Goal: Information Seeking & Learning: Learn about a topic

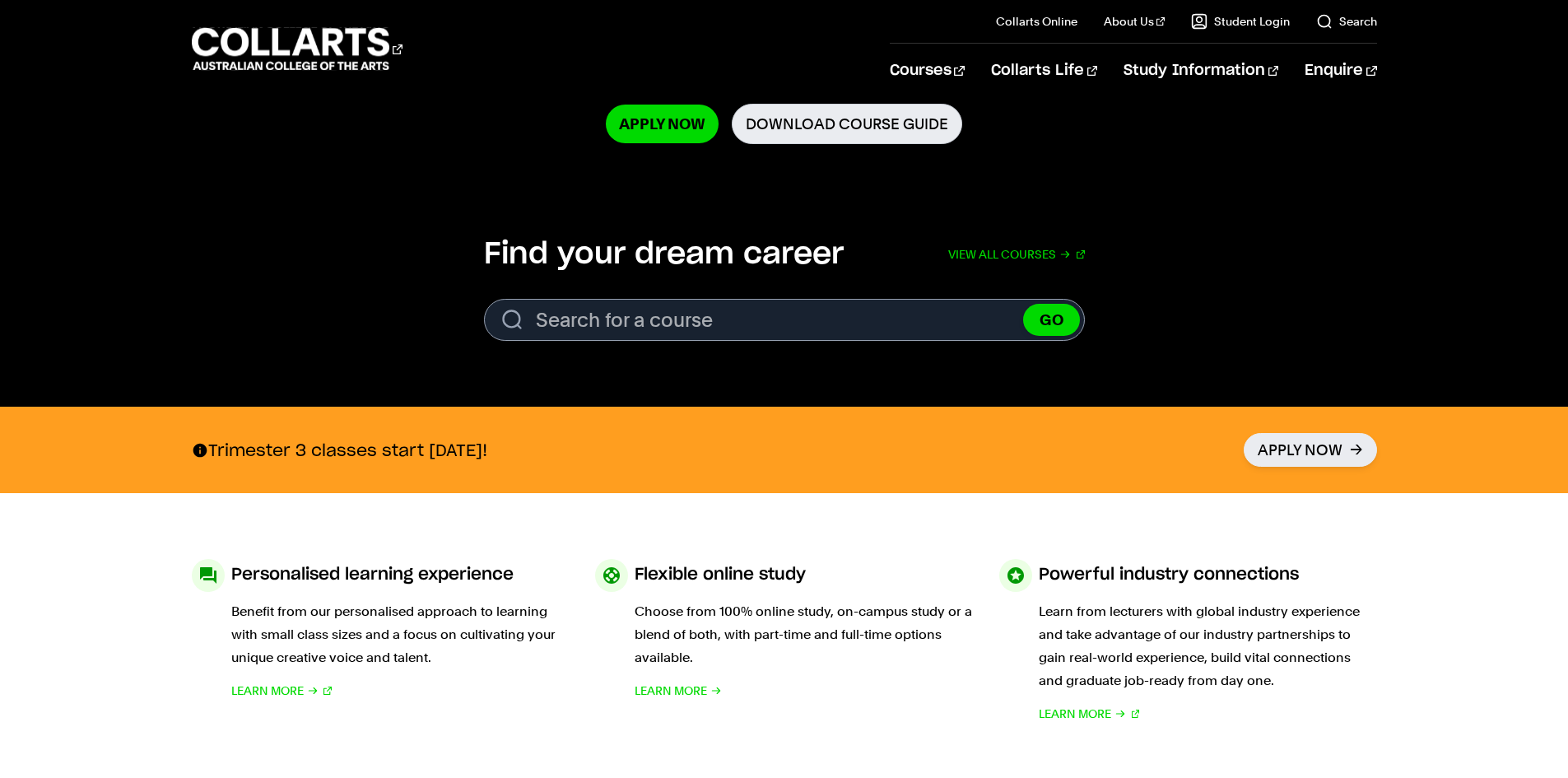
scroll to position [411, 0]
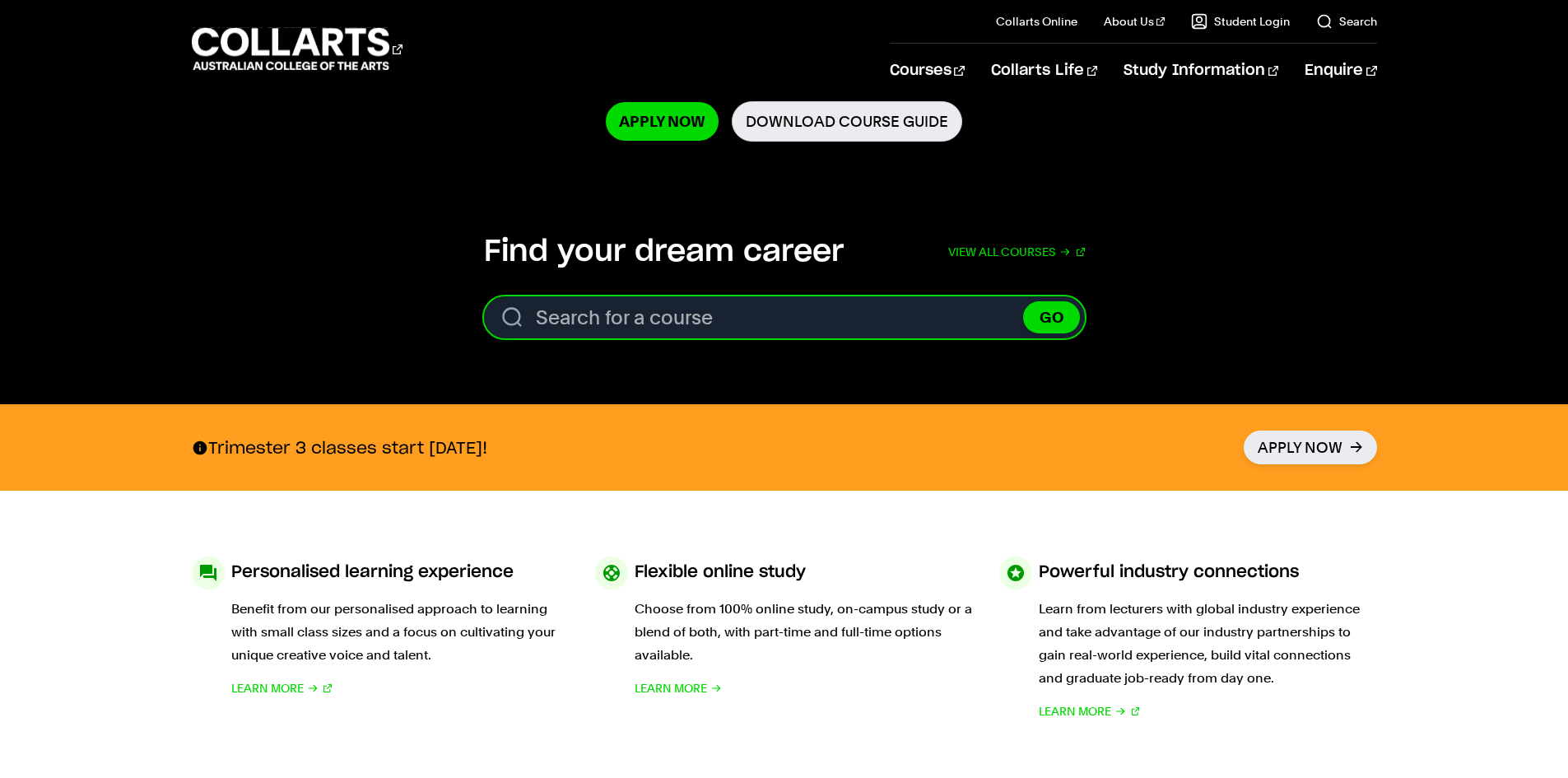
click at [640, 318] on input "Search for a course" at bounding box center [784, 317] width 601 height 42
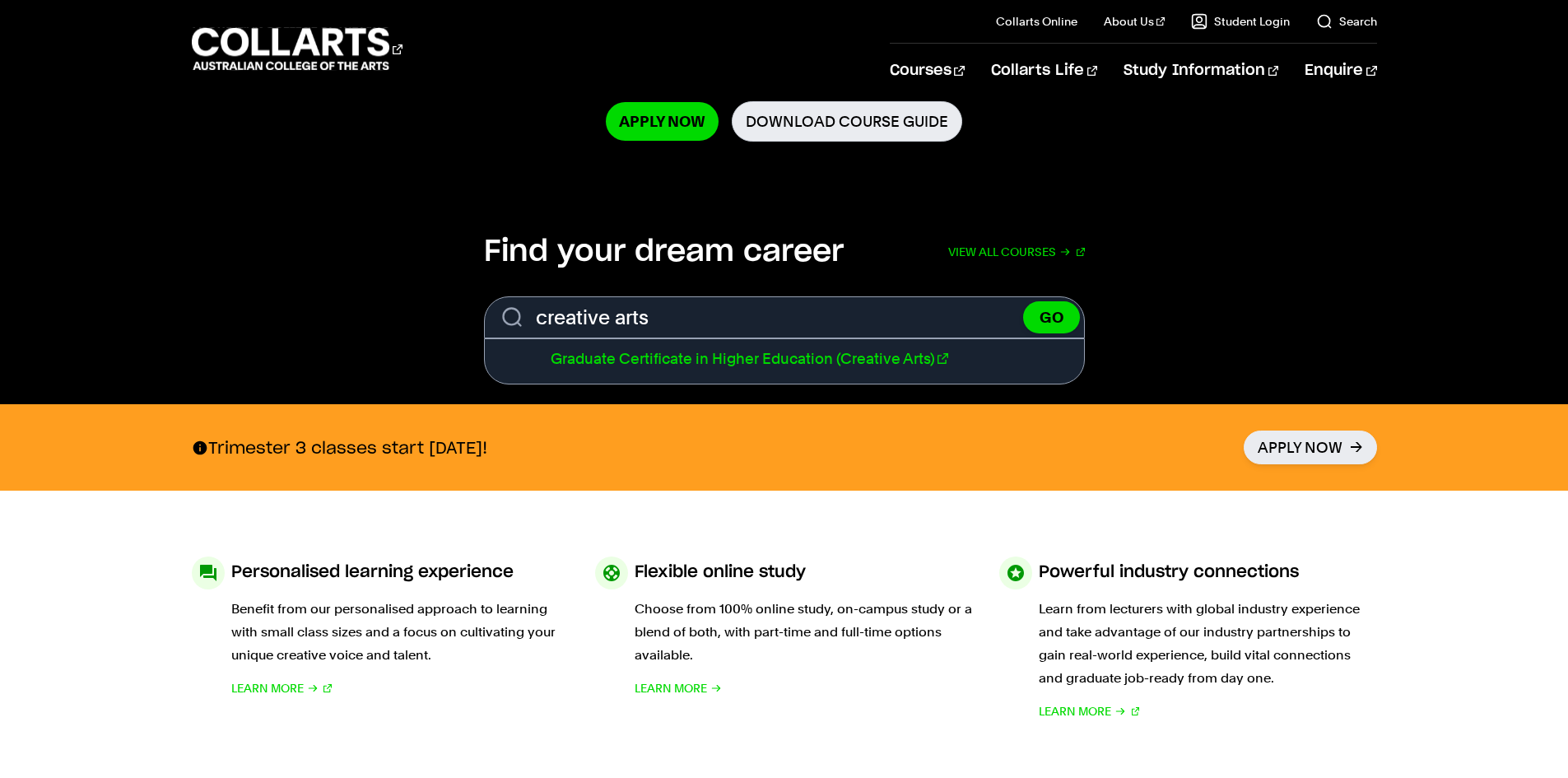
click at [680, 354] on link "Graduate Certificate in Higher Education (Creative Arts)" at bounding box center [750, 358] width 397 height 18
type input "Graduate Certificate in Higher Education (Creative Arts)"
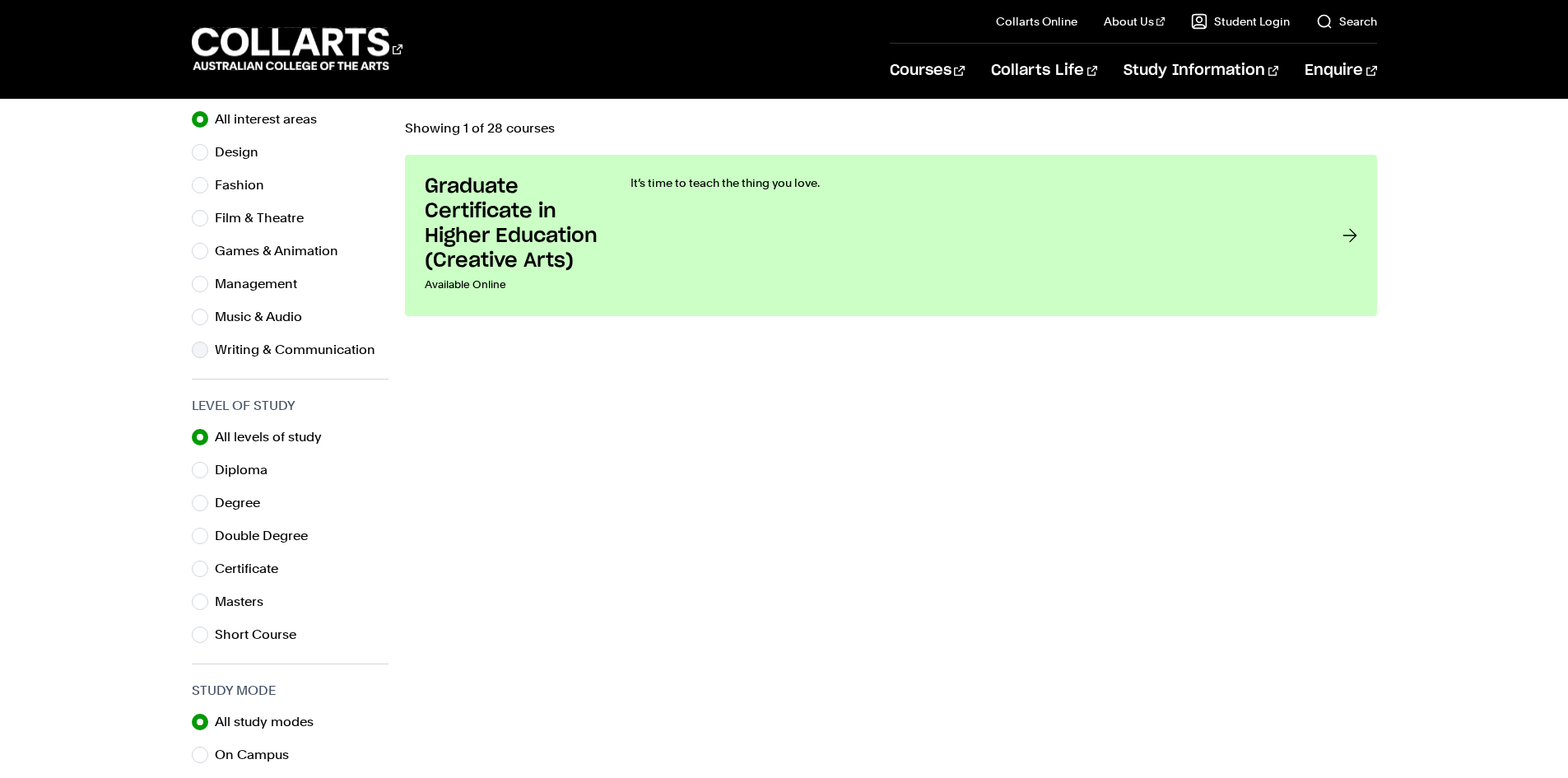
scroll to position [576, 0]
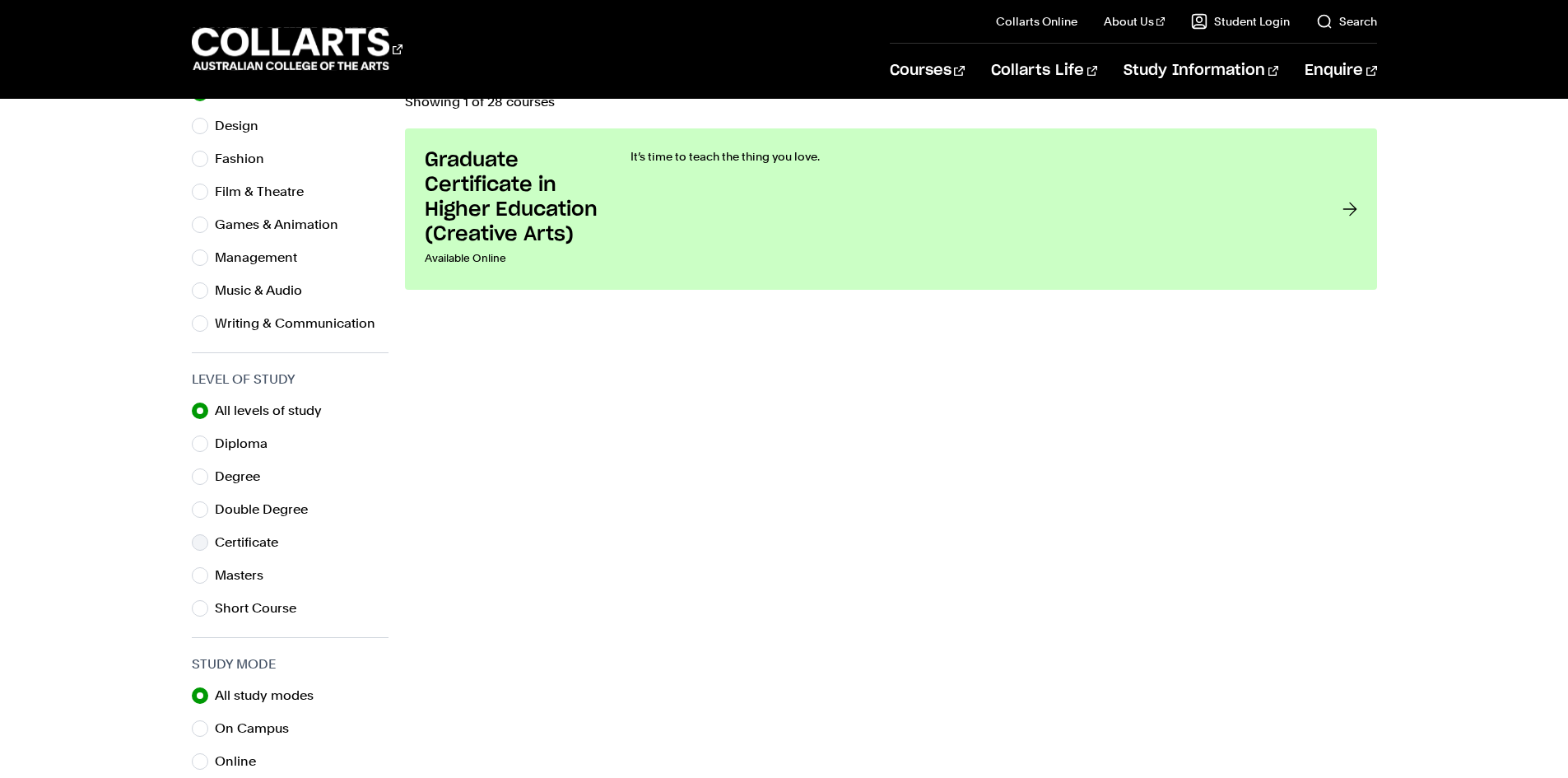
click at [243, 545] on label "Certificate" at bounding box center [253, 542] width 76 height 23
click at [208, 545] on input "Certificate" at bounding box center [200, 542] width 17 height 17
radio input "true"
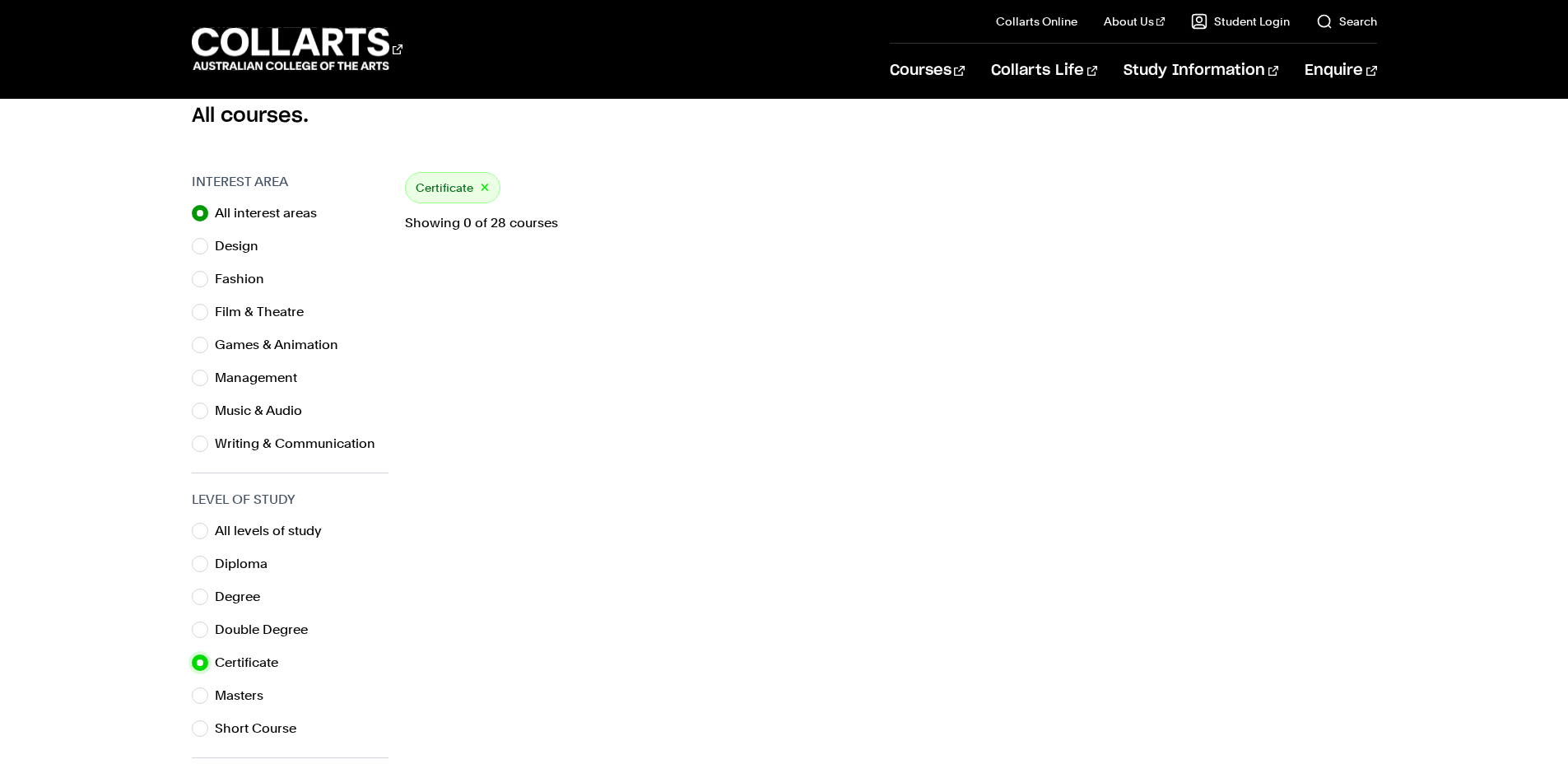
scroll to position [411, 0]
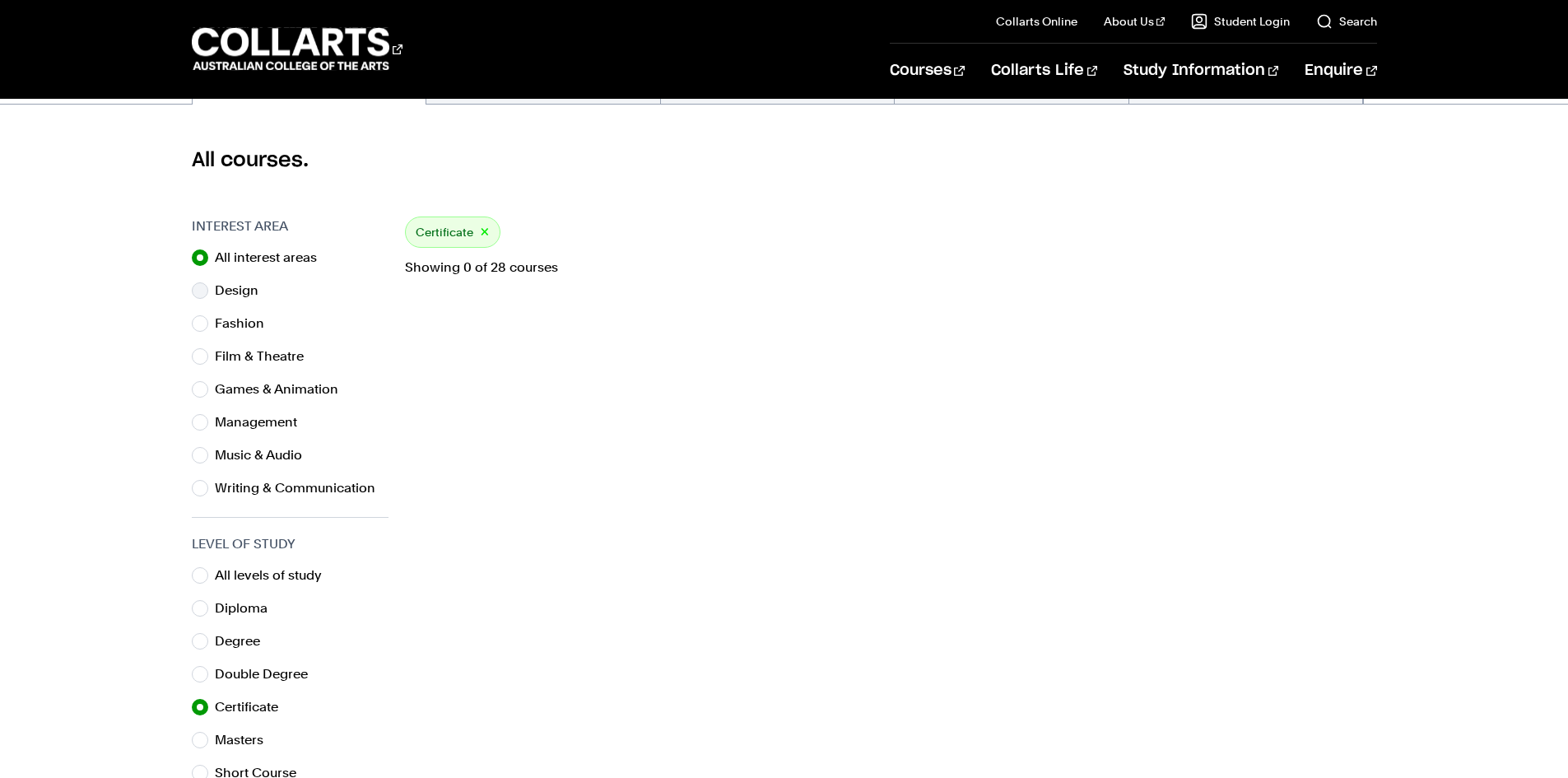
click at [247, 294] on label "Design" at bounding box center [243, 291] width 57 height 23
click at [208, 294] on input "Design" at bounding box center [200, 290] width 17 height 17
radio input "true"
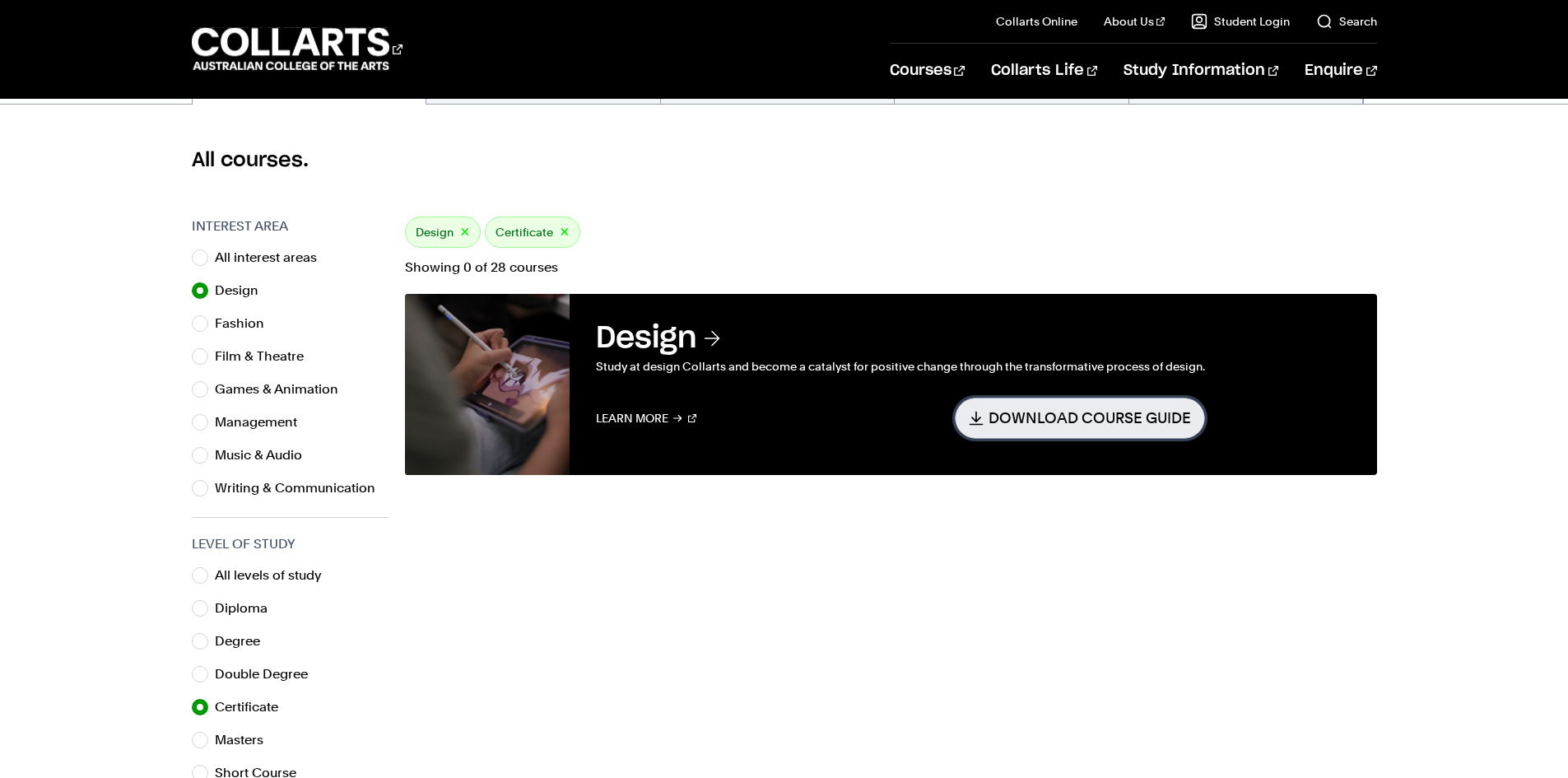
click at [1027, 422] on link "Download Course Guide" at bounding box center [1080, 417] width 251 height 40
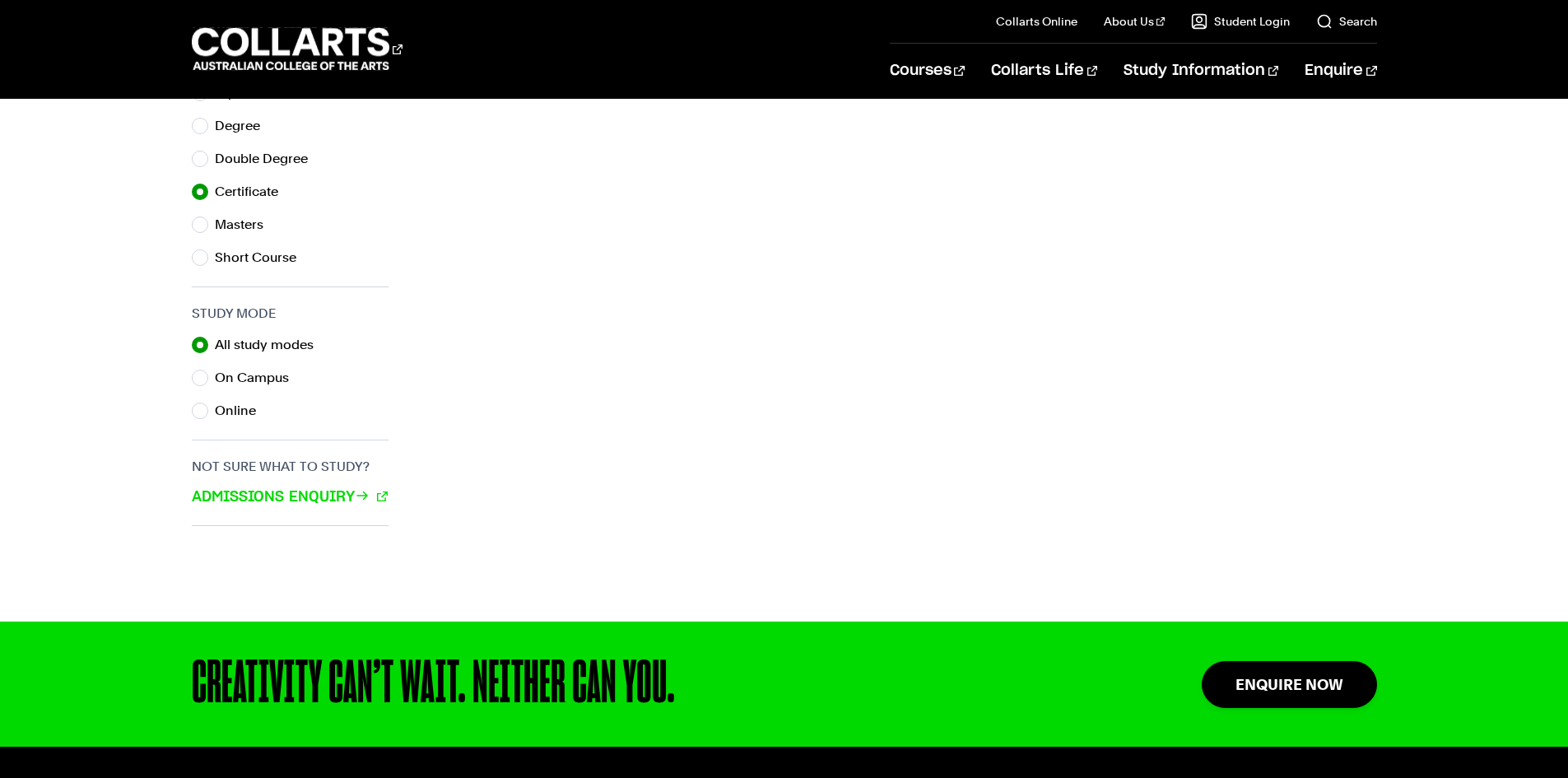
scroll to position [987, 0]
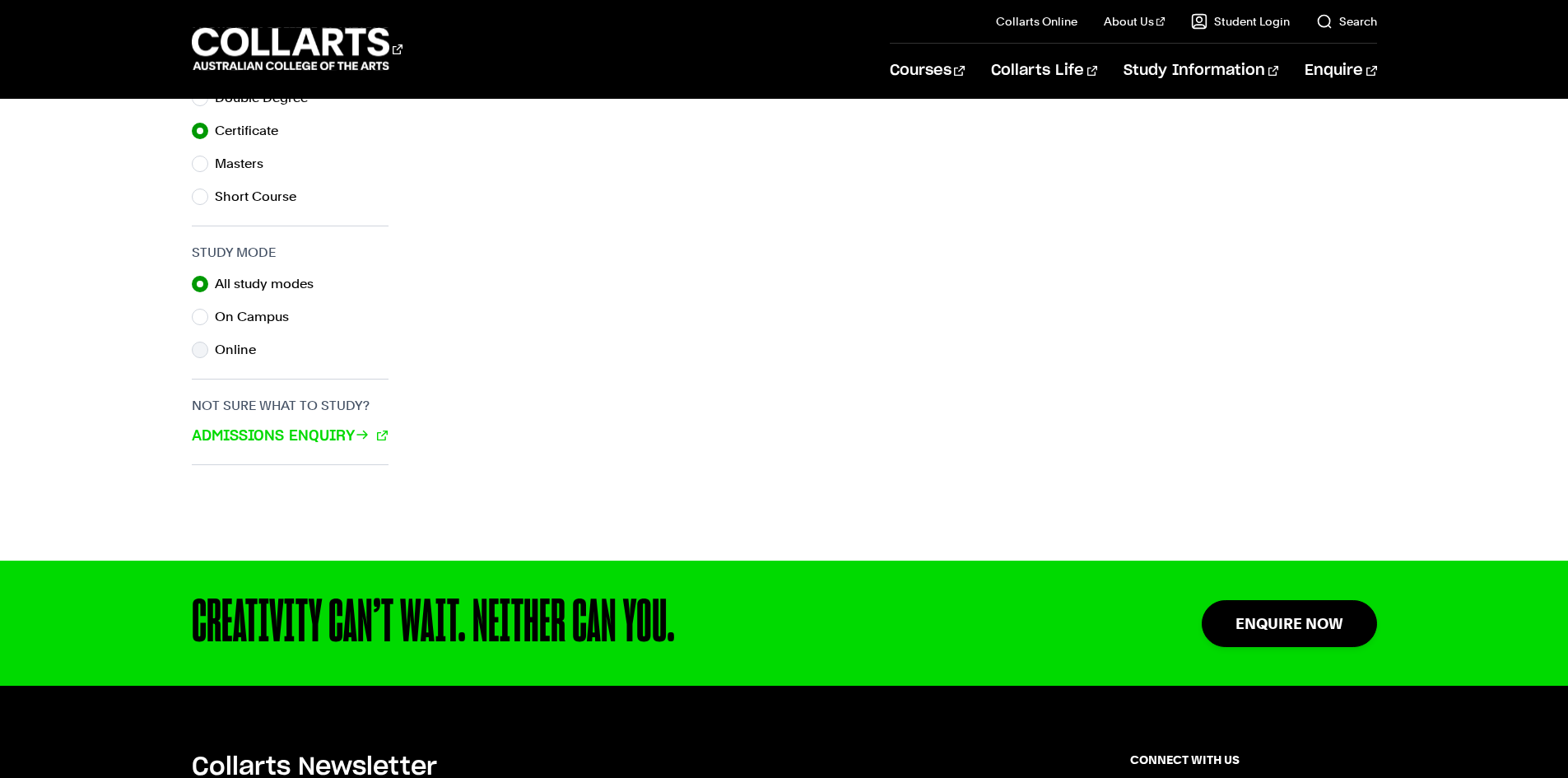
click at [233, 349] on label "Online" at bounding box center [242, 350] width 55 height 23
click at [208, 349] on input "Online" at bounding box center [200, 349] width 17 height 17
radio input "true"
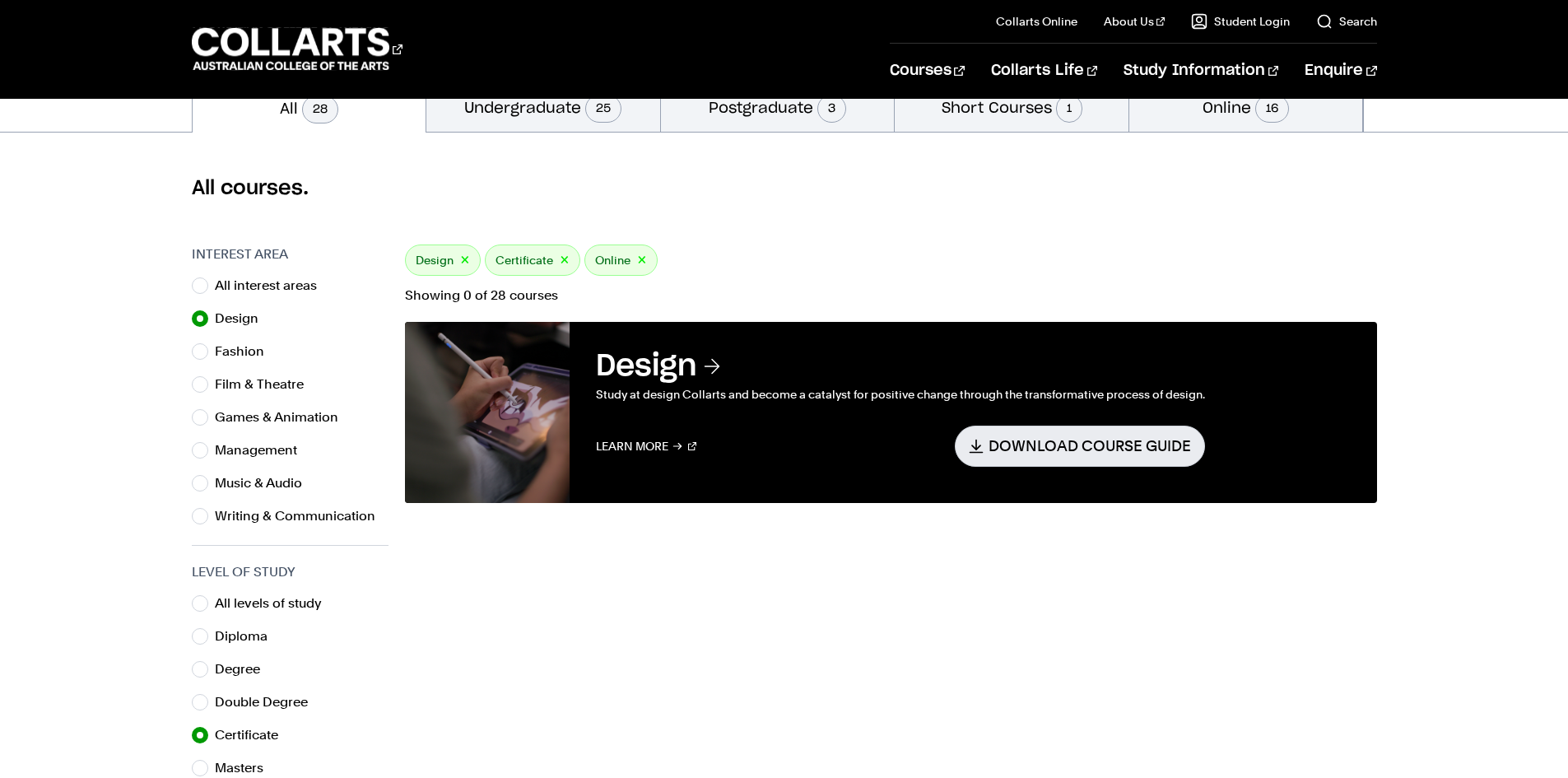
scroll to position [411, 0]
